Goal: Consume media (video, audio): Consume media (video, audio)

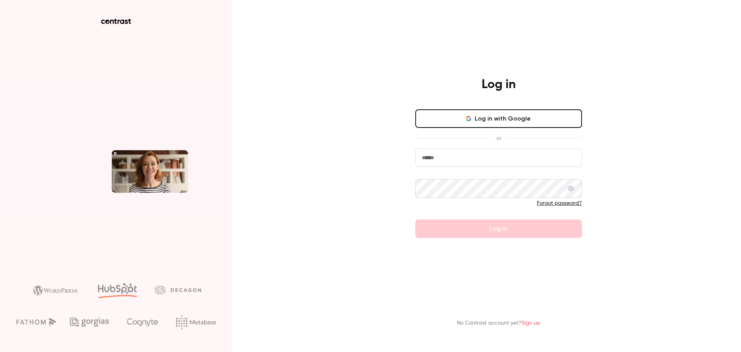
click at [490, 115] on button "Log in with Google" at bounding box center [498, 118] width 167 height 19
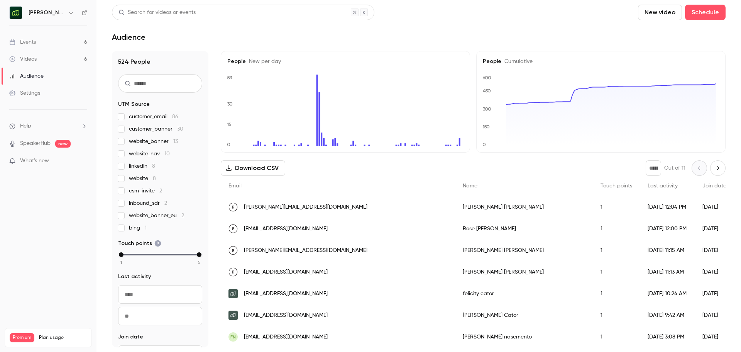
click at [48, 62] on link "Videos 6" at bounding box center [48, 59] width 96 height 17
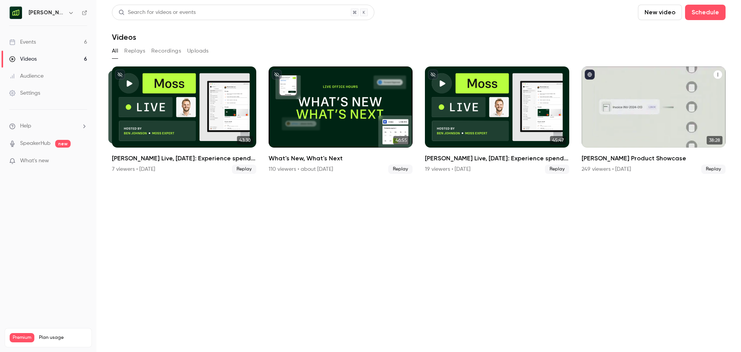
click at [638, 161] on h2 "[PERSON_NAME] Product Showcase" at bounding box center [654, 158] width 144 height 9
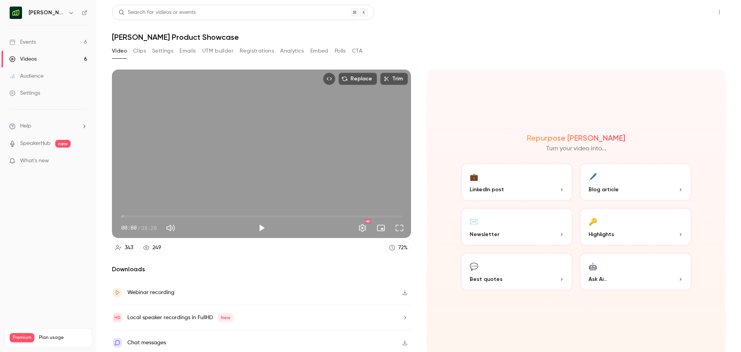
click at [682, 16] on button "Share" at bounding box center [692, 12] width 30 height 15
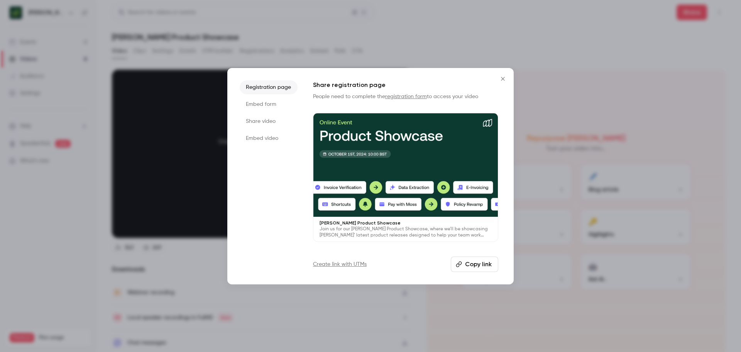
click at [477, 267] on button "Copy link" at bounding box center [474, 263] width 47 height 15
click at [505, 85] on button "Close" at bounding box center [502, 78] width 15 height 15
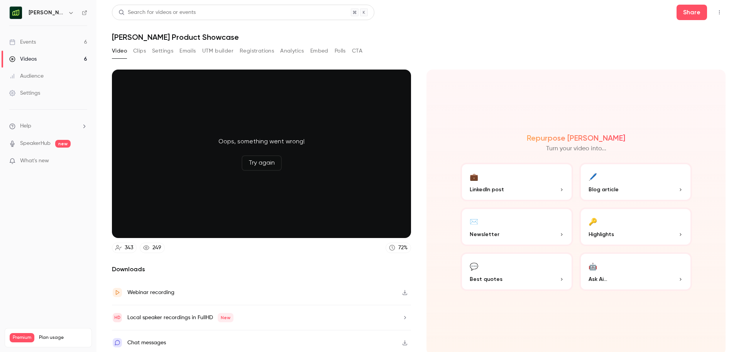
click at [49, 11] on h6 "[PERSON_NAME] (EN)" at bounding box center [47, 13] width 36 height 8
click at [66, 12] on button "button" at bounding box center [70, 12] width 9 height 9
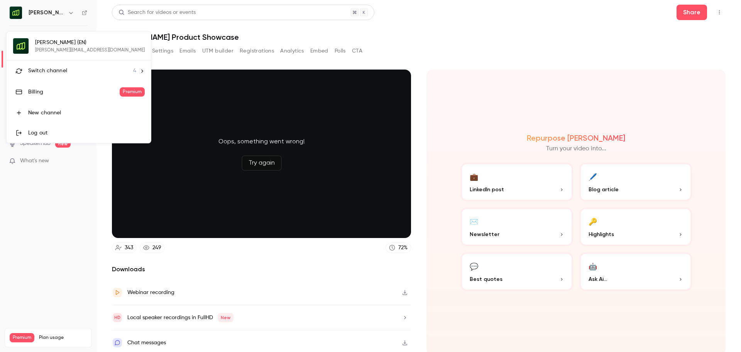
click at [102, 71] on div "Switch channel 4" at bounding box center [82, 71] width 108 height 8
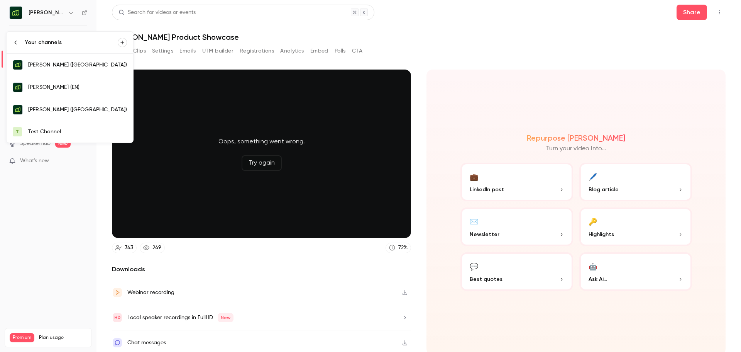
click at [68, 64] on div "[PERSON_NAME] ([GEOGRAPHIC_DATA])" at bounding box center [77, 65] width 99 height 8
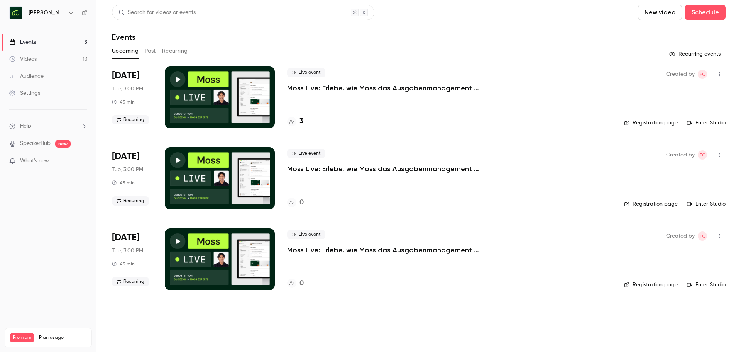
click at [153, 50] on button "Past" at bounding box center [150, 51] width 11 height 12
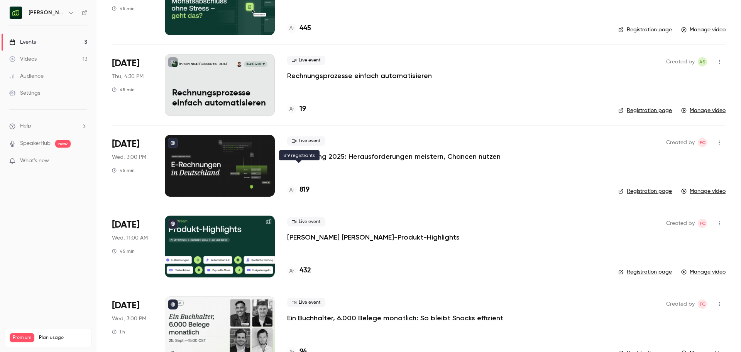
scroll to position [679, 0]
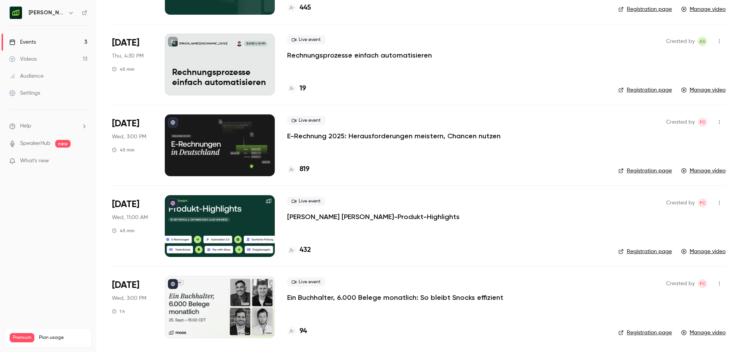
click at [245, 212] on div at bounding box center [220, 226] width 110 height 62
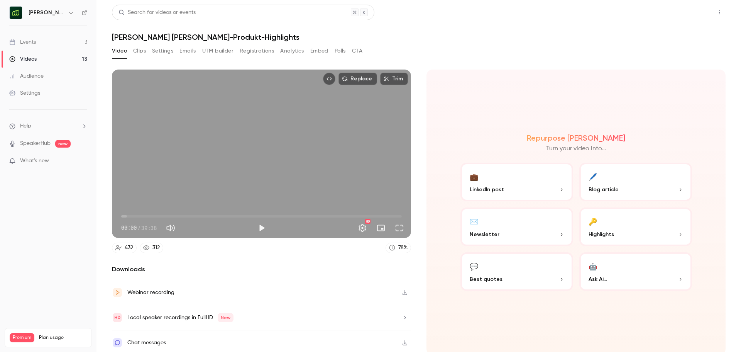
click at [677, 14] on button "Share" at bounding box center [692, 12] width 30 height 15
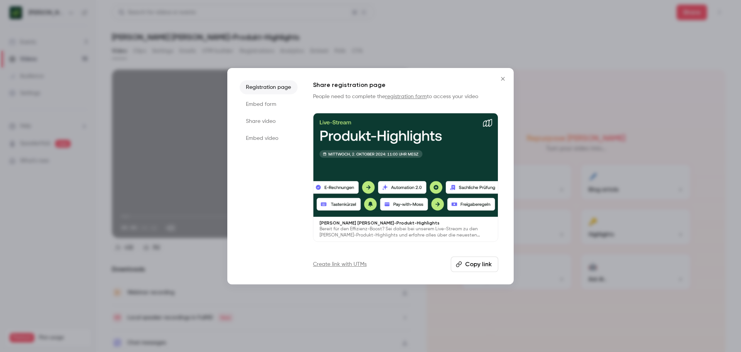
click at [486, 264] on button "Copy link" at bounding box center [474, 263] width 47 height 15
click at [501, 78] on icon "Close" at bounding box center [502, 79] width 9 height 6
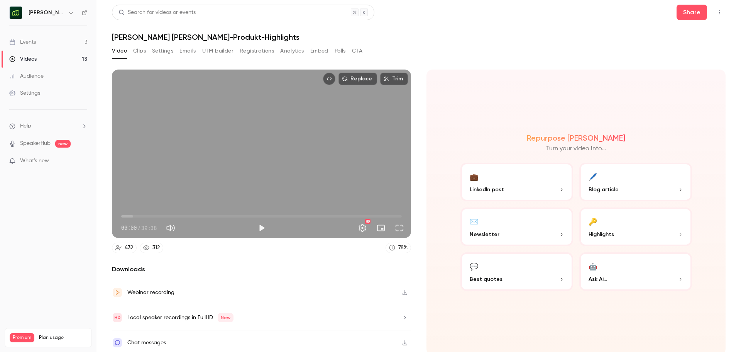
click at [257, 54] on button "Registrations" at bounding box center [257, 51] width 34 height 12
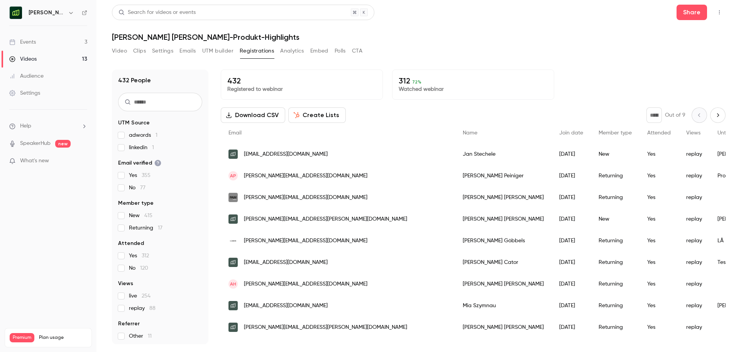
click at [69, 13] on icon "button" at bounding box center [70, 13] width 3 height 2
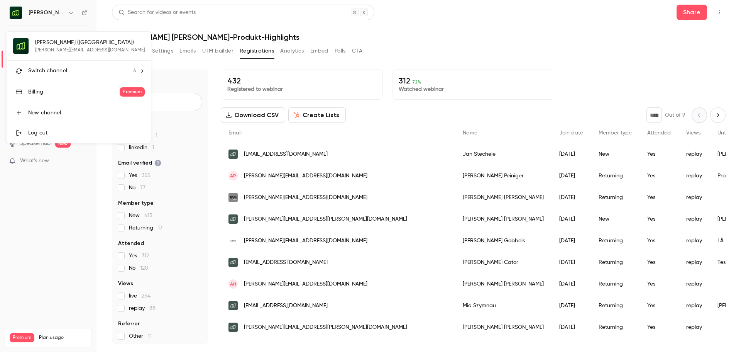
click at [65, 75] on li "Switch channel 4" at bounding box center [79, 71] width 144 height 20
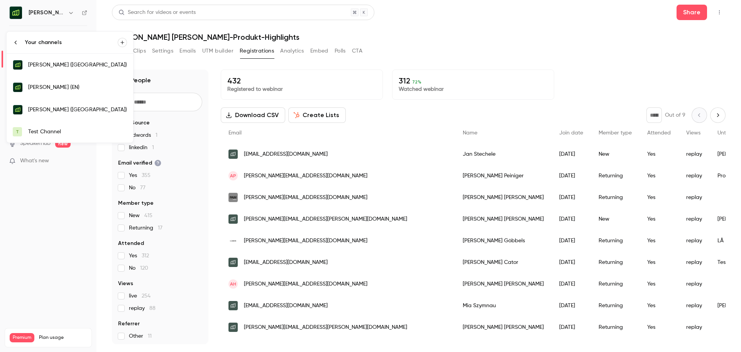
click at [73, 86] on div "[PERSON_NAME] (EN)" at bounding box center [77, 87] width 99 height 8
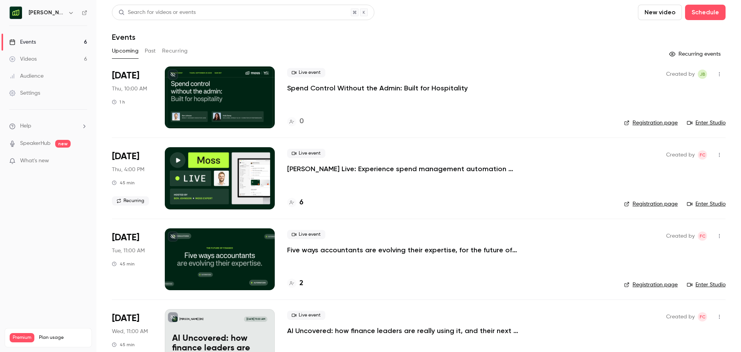
click at [151, 49] on button "Past" at bounding box center [150, 51] width 11 height 12
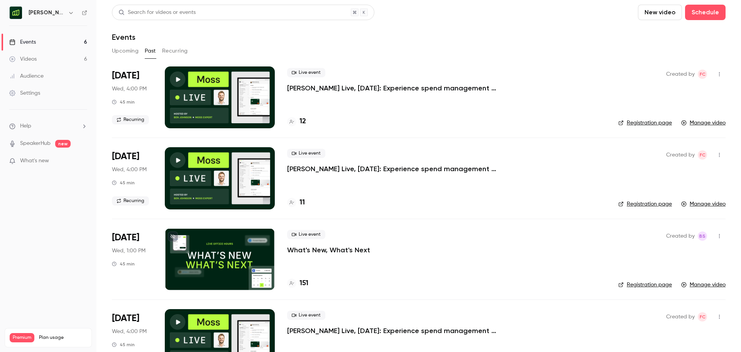
scroll to position [194, 0]
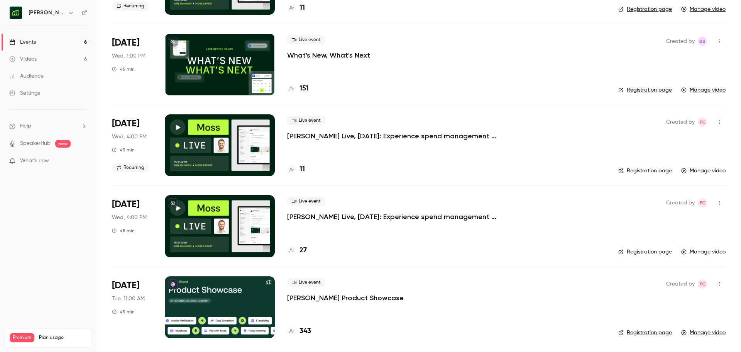
click at [331, 298] on p "[PERSON_NAME] Product Showcase" at bounding box center [345, 297] width 117 height 9
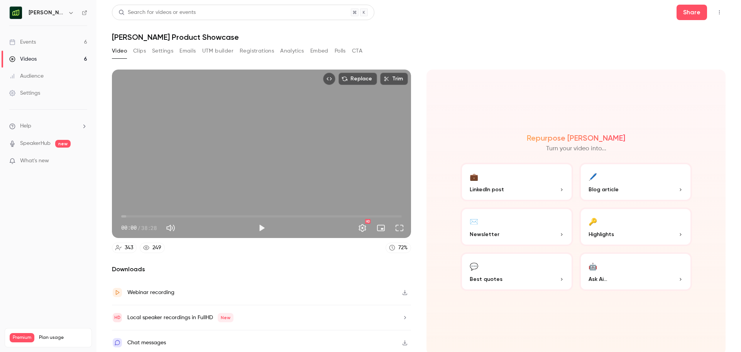
click at [245, 50] on button "Registrations" at bounding box center [257, 51] width 34 height 12
